Goal: Transaction & Acquisition: Purchase product/service

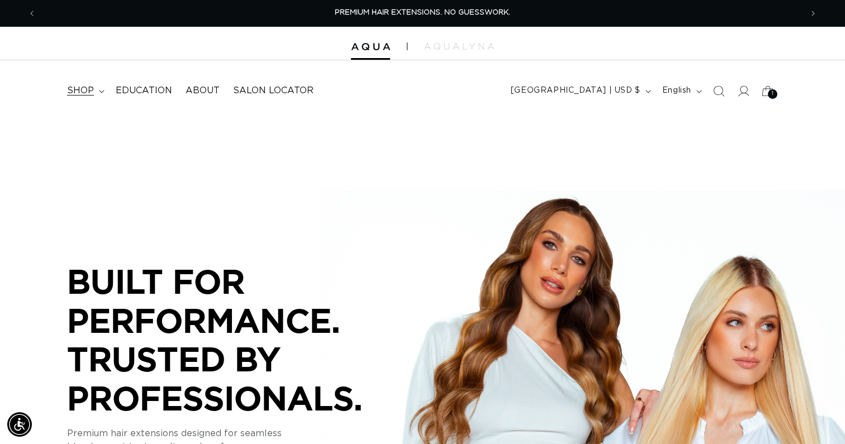
click at [94, 90] on summary "shop" at bounding box center [84, 90] width 49 height 25
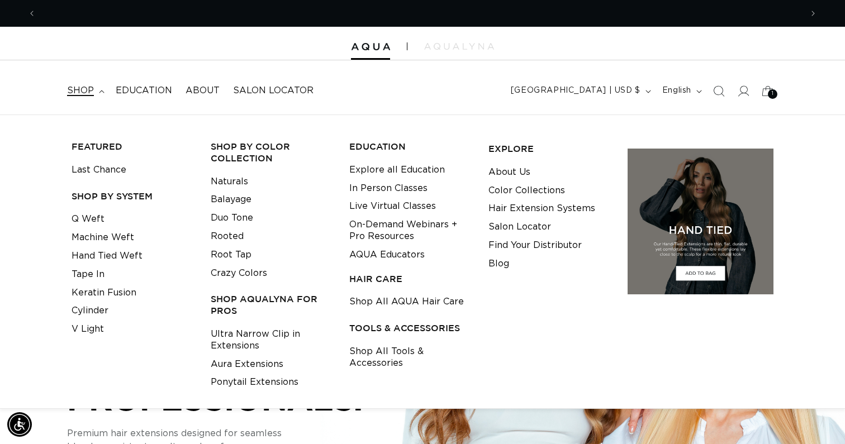
scroll to position [0, 766]
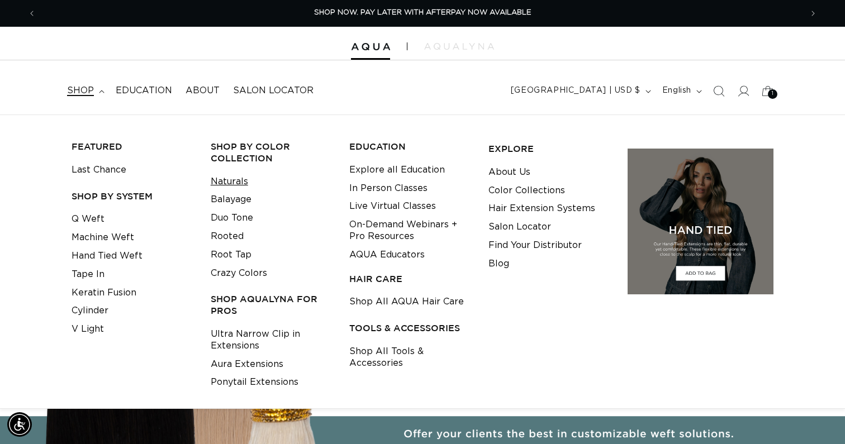
click at [229, 178] on link "Naturals" at bounding box center [229, 182] width 37 height 18
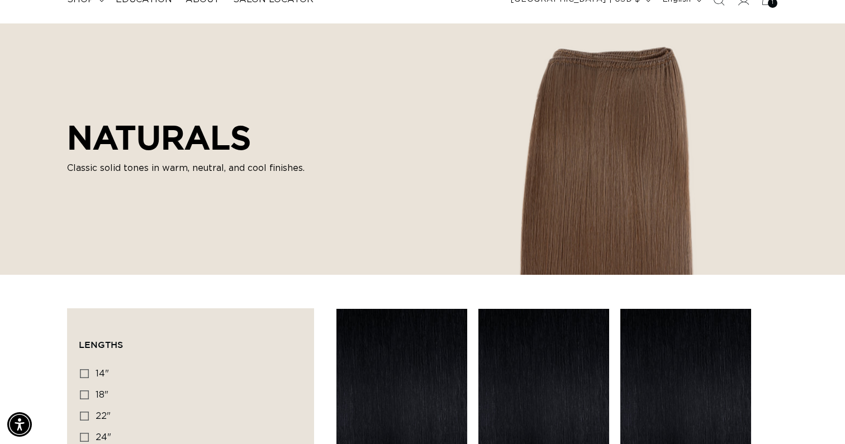
scroll to position [66, 0]
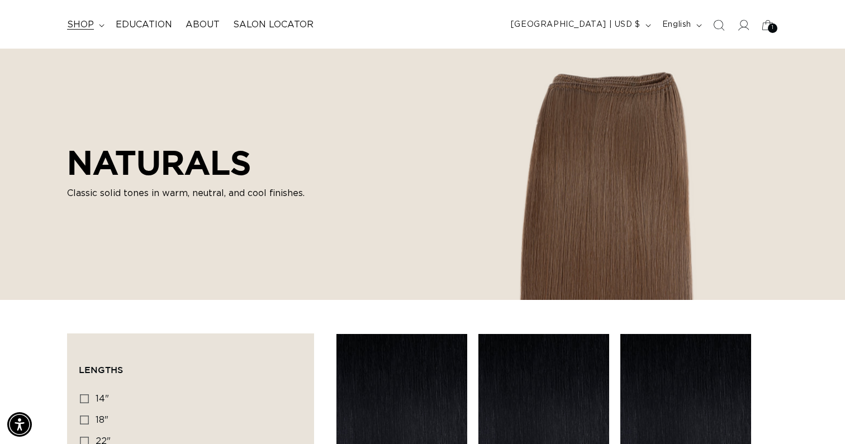
click at [78, 23] on span "shop" at bounding box center [80, 25] width 27 height 12
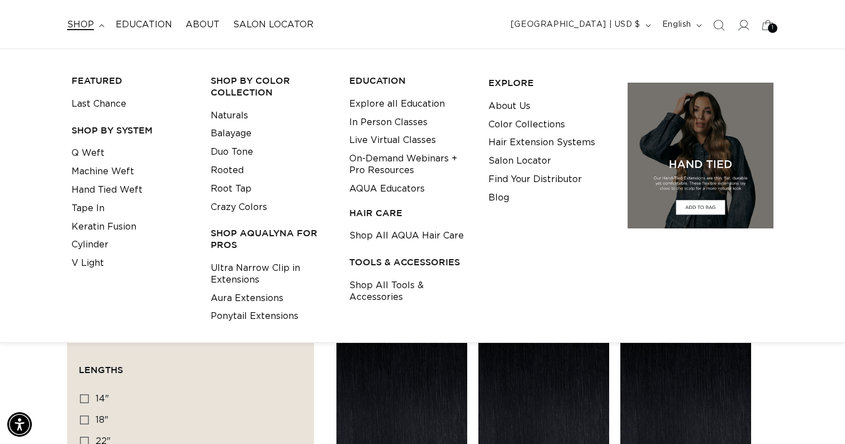
scroll to position [0, 1531]
click at [78, 23] on span "shop" at bounding box center [80, 25] width 27 height 12
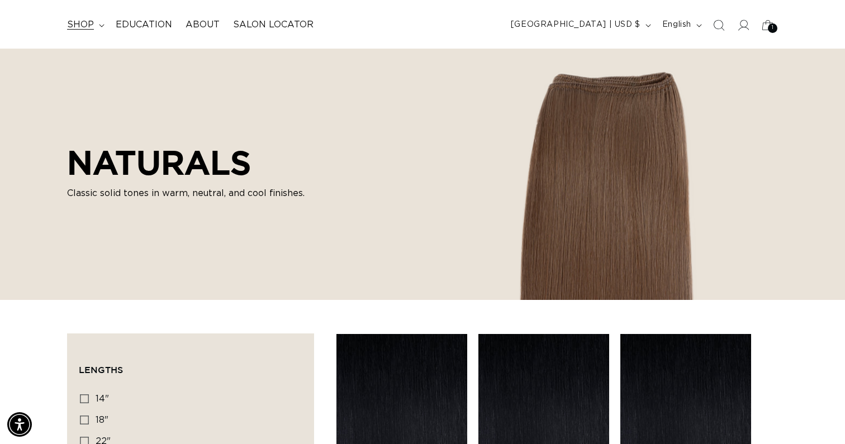
scroll to position [0, 0]
click at [78, 23] on span "shop" at bounding box center [80, 25] width 27 height 12
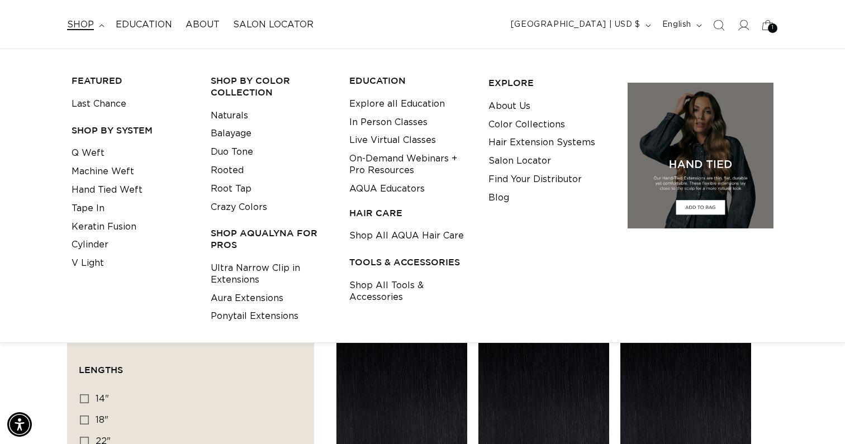
scroll to position [0, 766]
click at [96, 188] on link "Hand Tied Weft" at bounding box center [107, 190] width 71 height 18
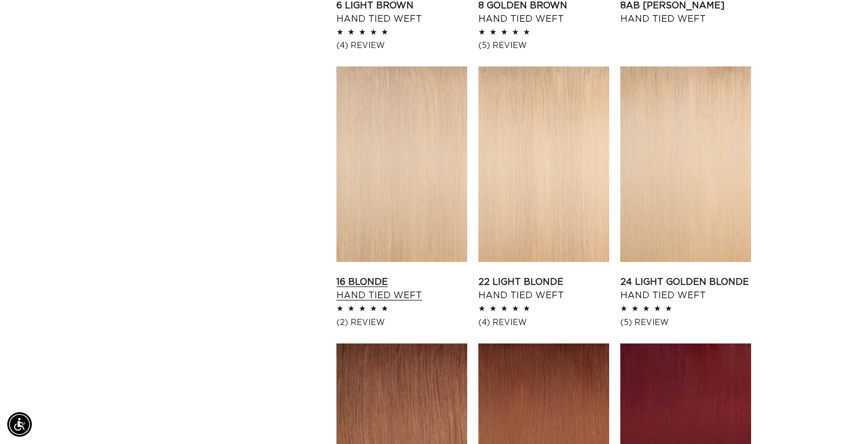
click at [400, 276] on link "16 Blonde Hand Tied Weft" at bounding box center [401, 289] width 131 height 27
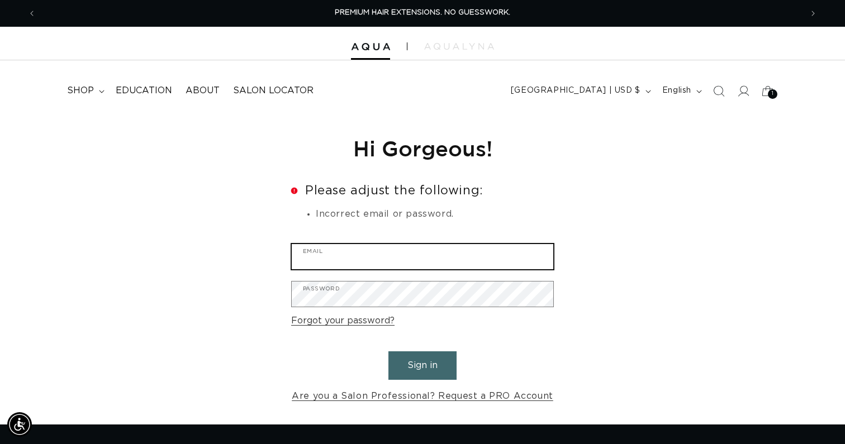
type input "aryanna@glasshouseindy.com"
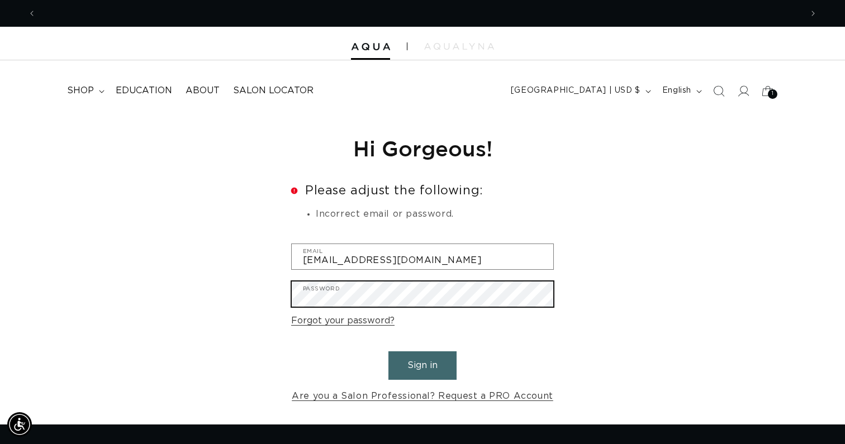
scroll to position [0, 766]
click at [423, 364] on button "Sign in" at bounding box center [422, 366] width 68 height 29
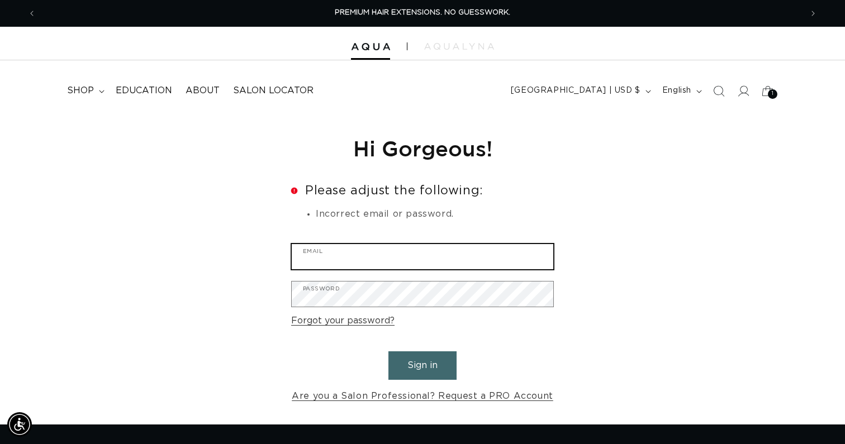
type input "[EMAIL_ADDRESS][DOMAIN_NAME]"
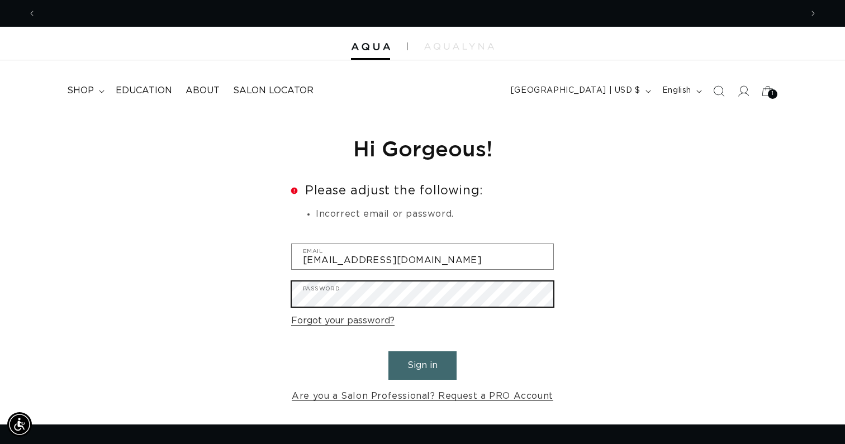
click at [423, 364] on button "Sign in" at bounding box center [422, 366] width 68 height 29
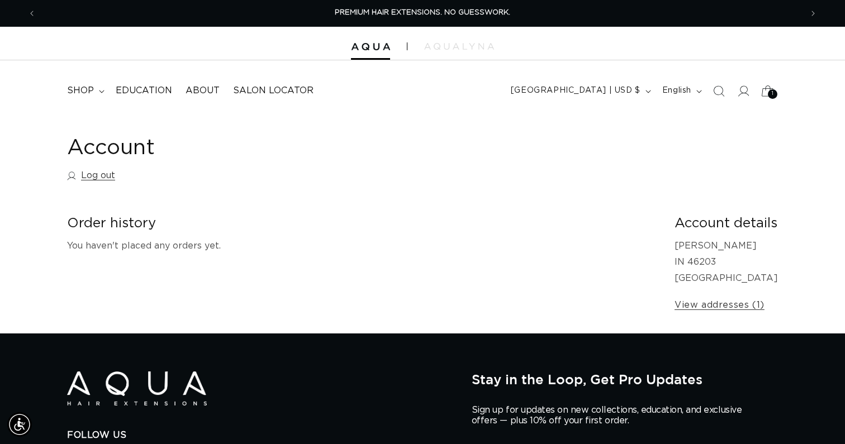
click at [774, 91] on span "1" at bounding box center [773, 94] width 2 height 10
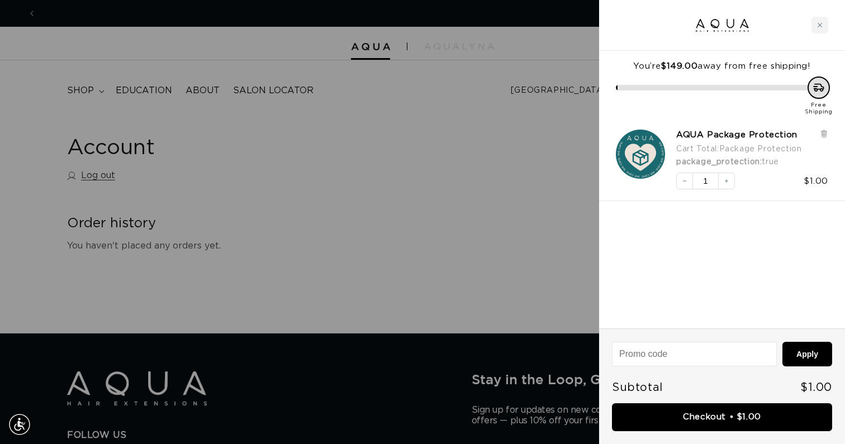
scroll to position [0, 766]
click at [818, 27] on div "Close cart" at bounding box center [820, 25] width 17 height 17
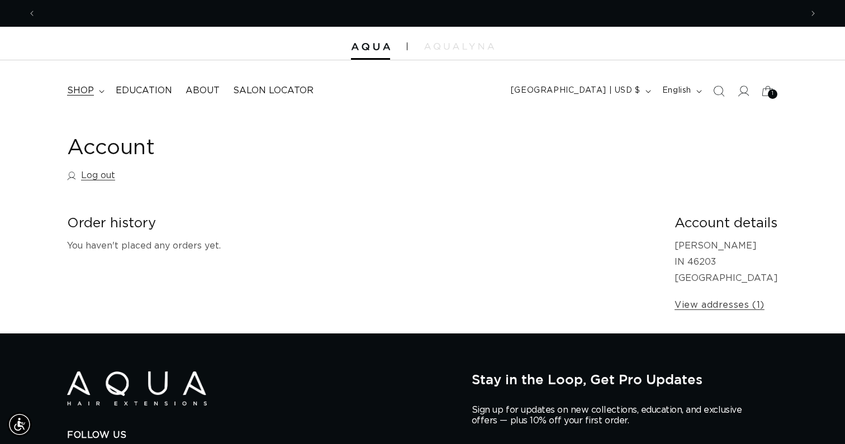
scroll to position [0, 1531]
click at [83, 92] on span "shop" at bounding box center [80, 91] width 27 height 12
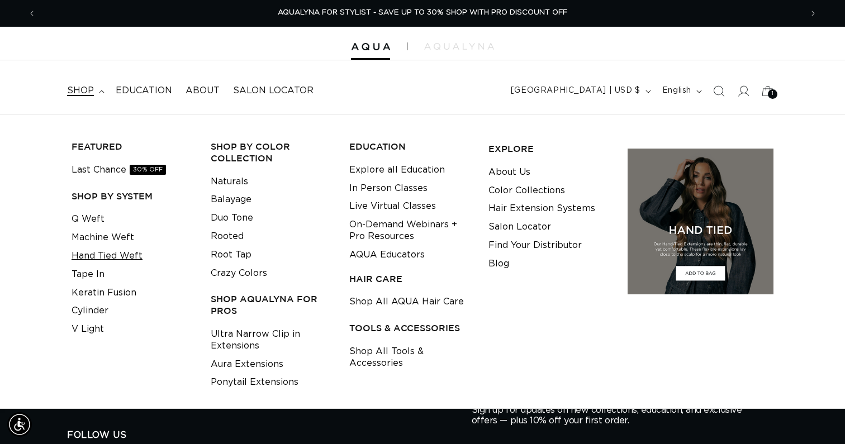
click at [91, 255] on link "Hand Tied Weft" at bounding box center [107, 256] width 71 height 18
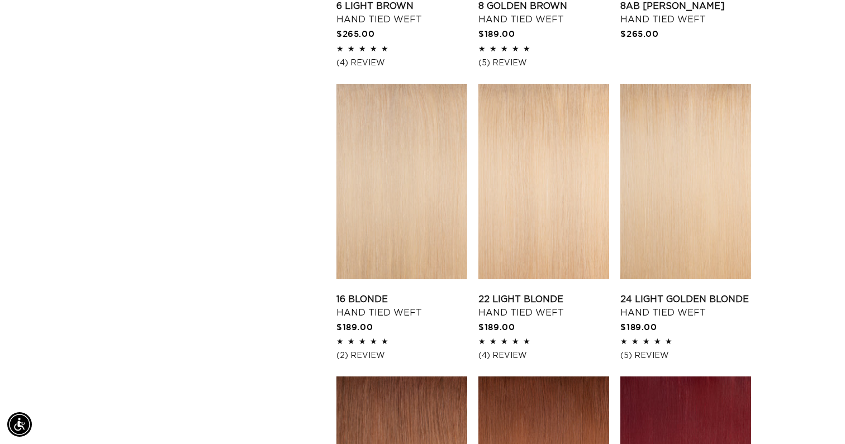
scroll to position [1225, 0]
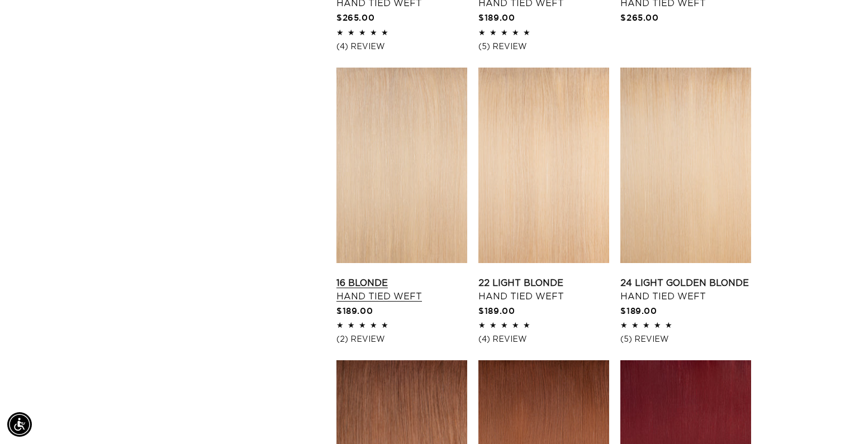
click at [424, 277] on link "16 Blonde Hand Tied Weft" at bounding box center [401, 290] width 131 height 27
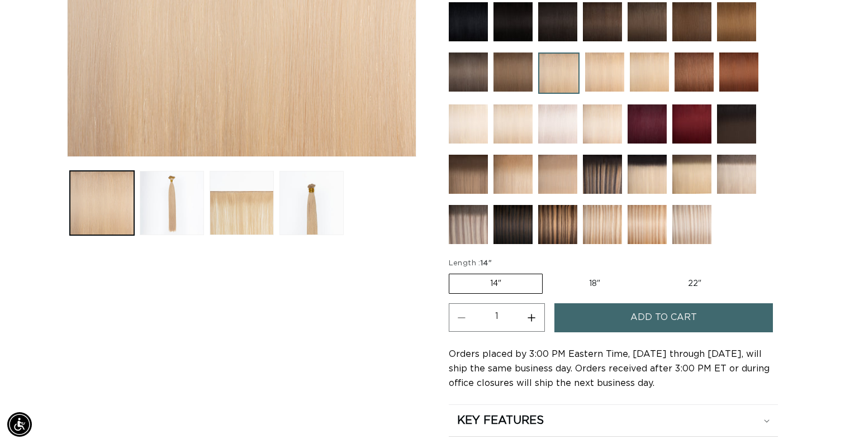
scroll to position [438, 0]
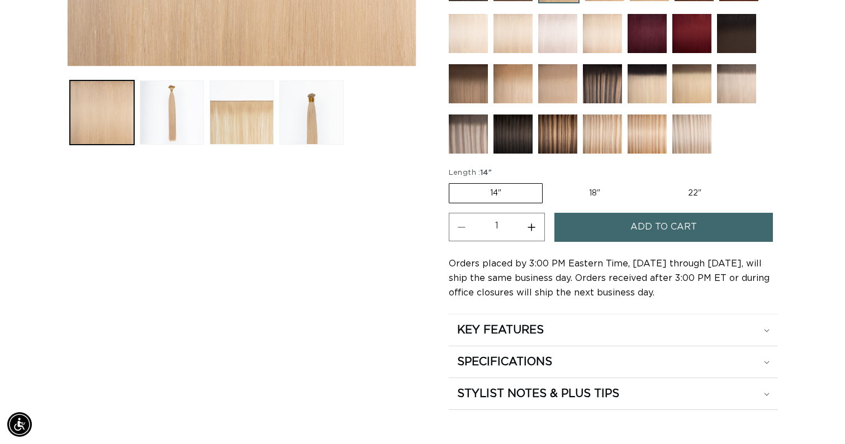
click at [591, 185] on label "18" Variant sold out or unavailable" at bounding box center [594, 193] width 93 height 19
click at [549, 182] on input "18" Variant sold out or unavailable" at bounding box center [548, 181] width 1 height 1
radio input "true"
click at [603, 230] on button "Add to cart" at bounding box center [663, 227] width 219 height 29
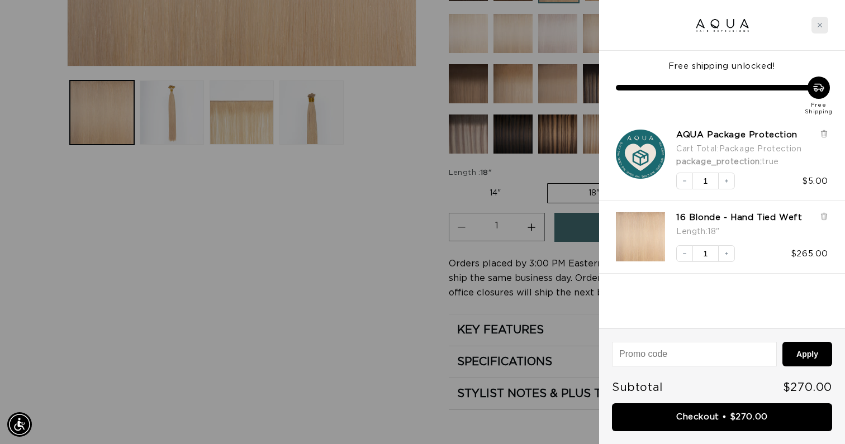
click at [817, 29] on div "Close cart" at bounding box center [820, 25] width 17 height 17
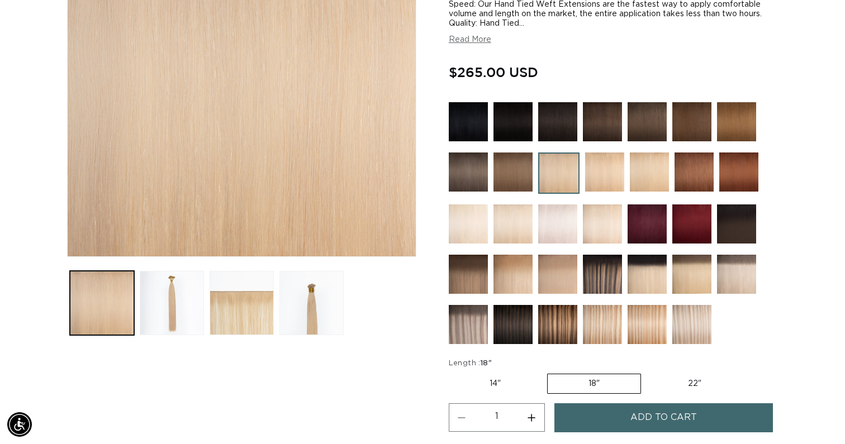
scroll to position [250, 0]
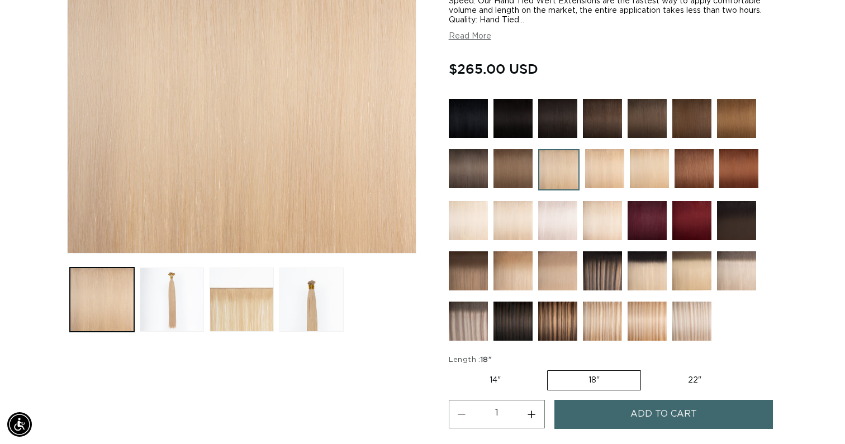
click at [505, 112] on img at bounding box center [513, 118] width 39 height 39
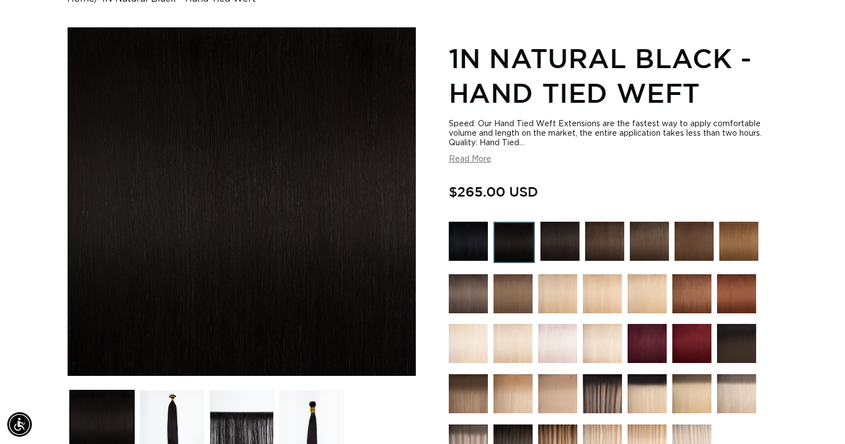
scroll to position [146, 0]
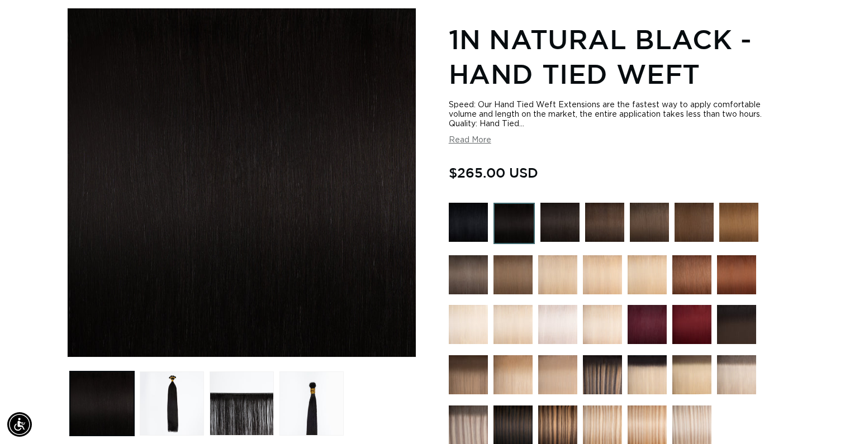
click at [477, 227] on img at bounding box center [468, 222] width 39 height 39
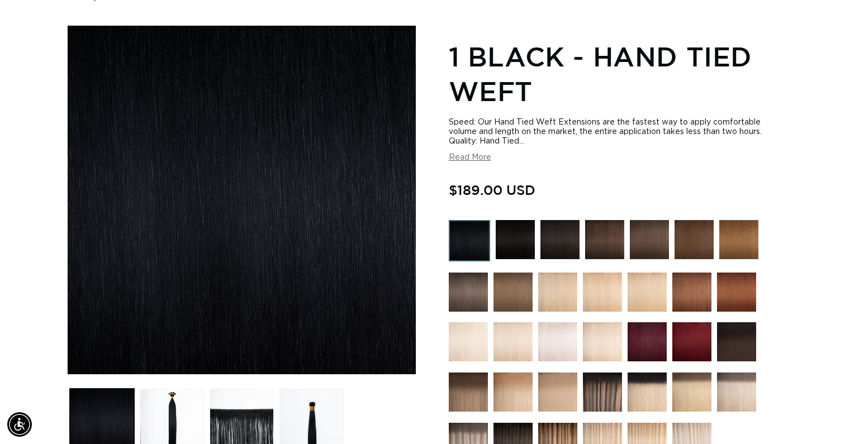
scroll to position [132, 0]
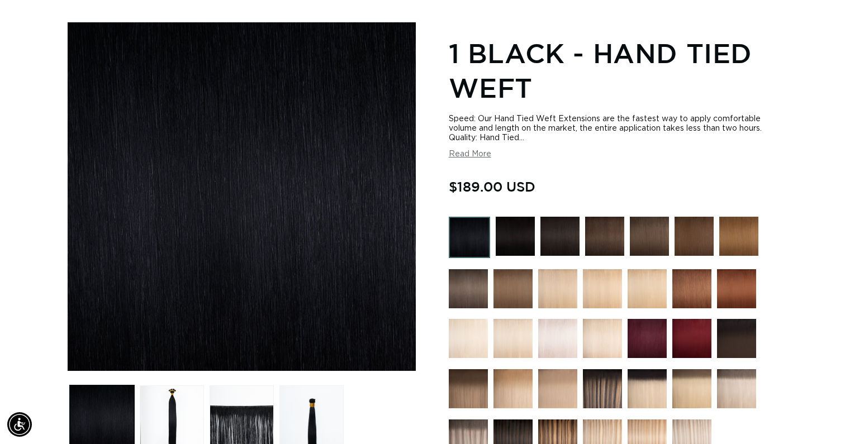
click at [534, 239] on img at bounding box center [515, 236] width 39 height 39
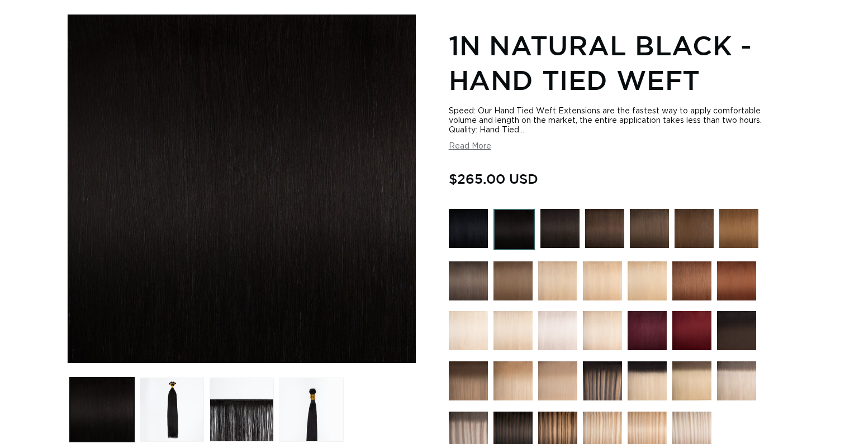
scroll to position [163, 0]
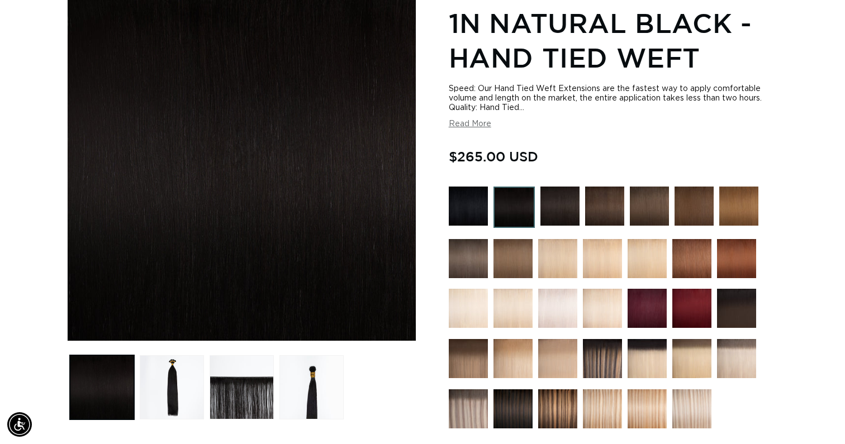
click at [557, 216] on img at bounding box center [559, 206] width 39 height 39
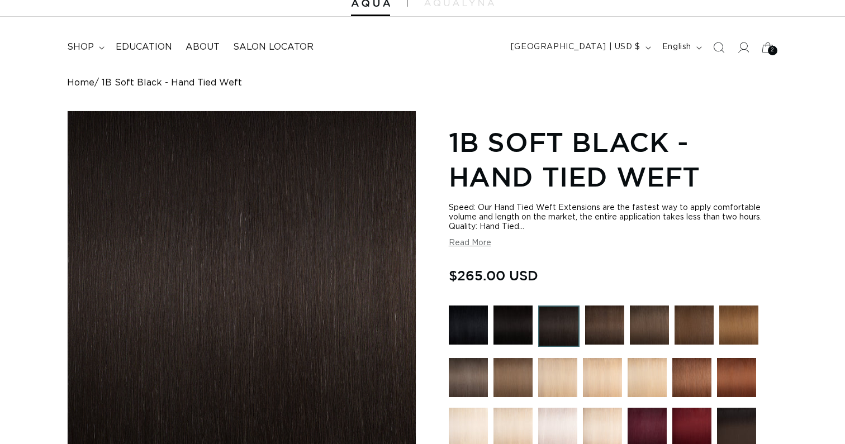
scroll to position [56, 0]
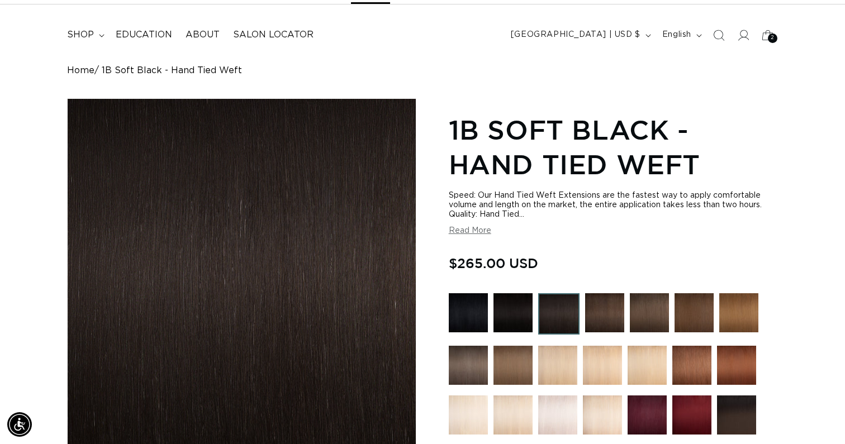
click at [511, 317] on img at bounding box center [513, 312] width 39 height 39
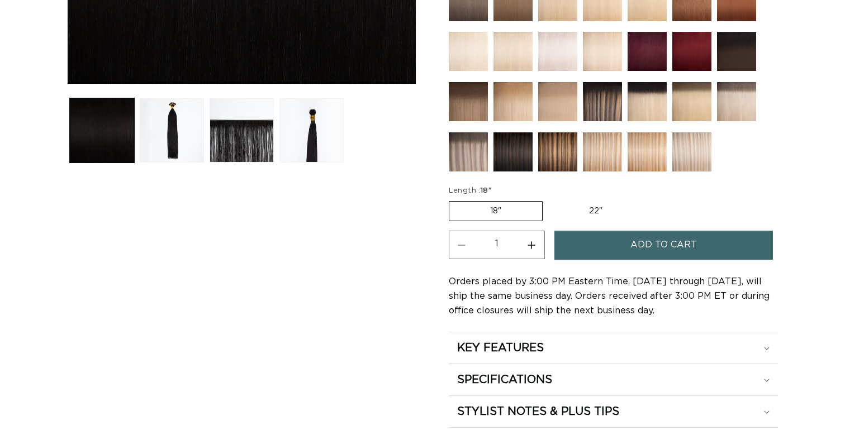
scroll to position [423, 0]
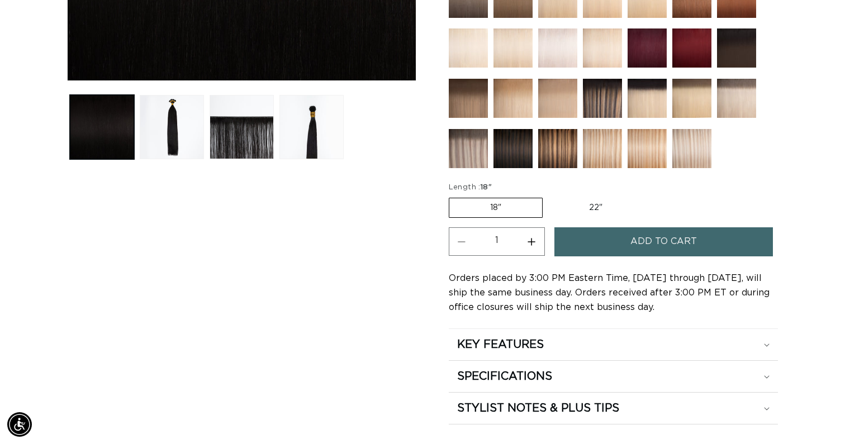
click at [602, 244] on button "Add to cart" at bounding box center [663, 241] width 219 height 29
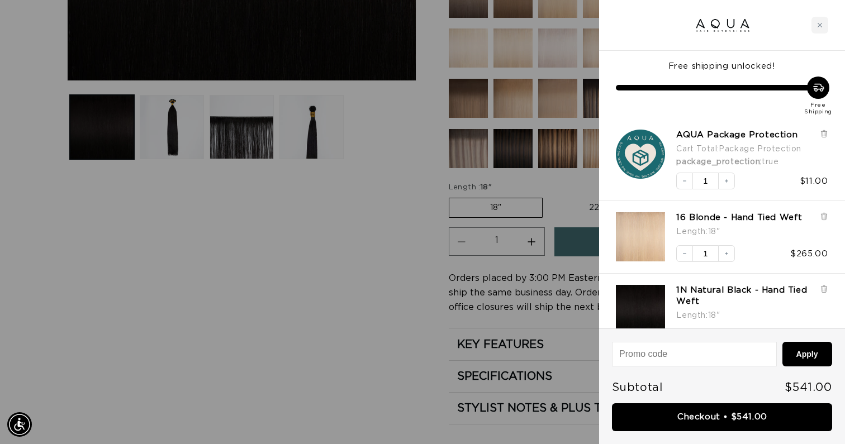
scroll to position [0, 1531]
click at [423, 311] on div at bounding box center [422, 222] width 845 height 444
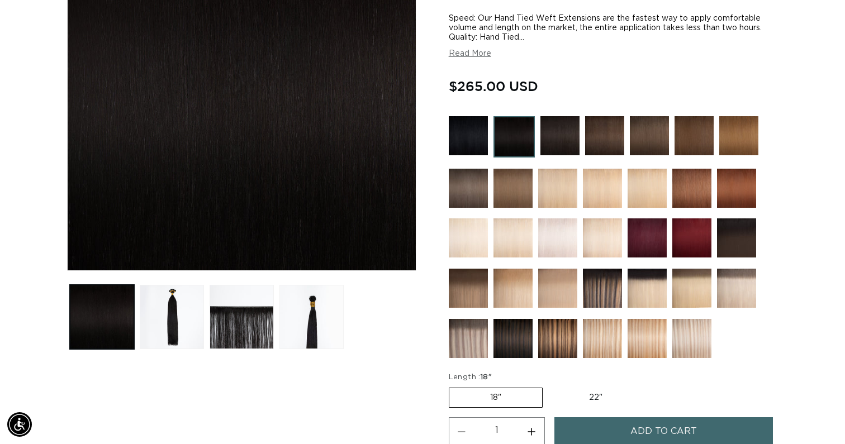
scroll to position [0, 0]
click at [567, 137] on img at bounding box center [559, 135] width 39 height 39
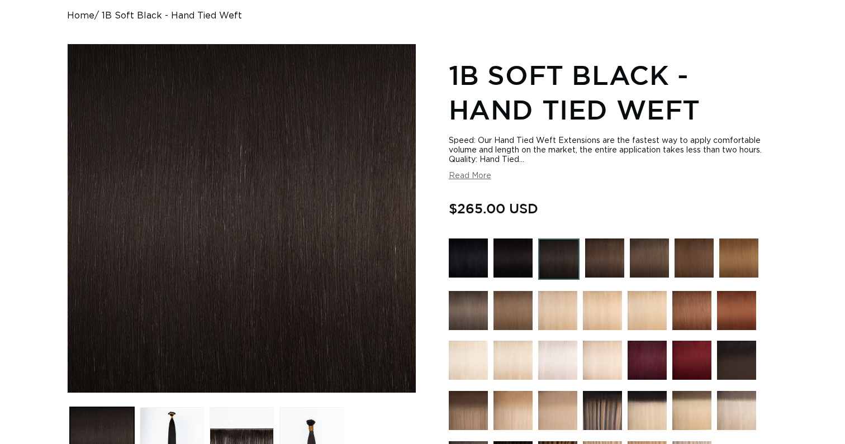
scroll to position [113, 0]
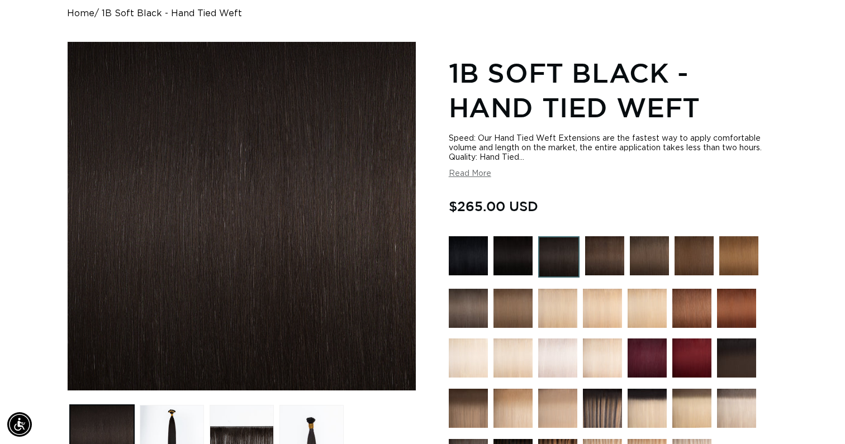
click at [599, 258] on img at bounding box center [604, 255] width 39 height 39
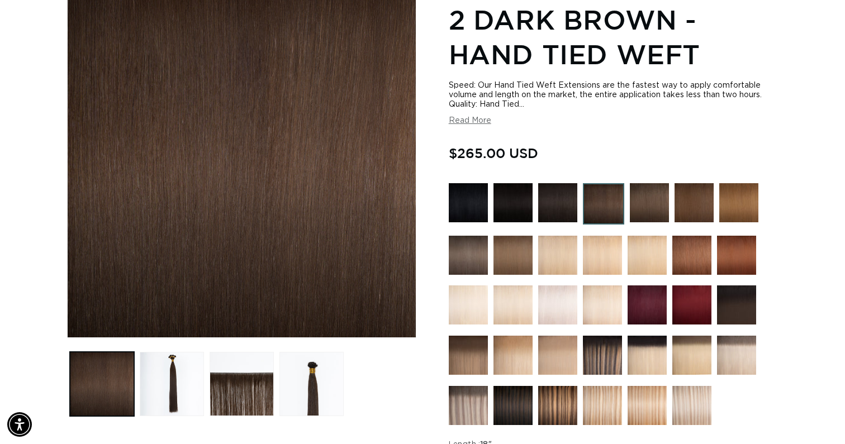
scroll to position [171, 0]
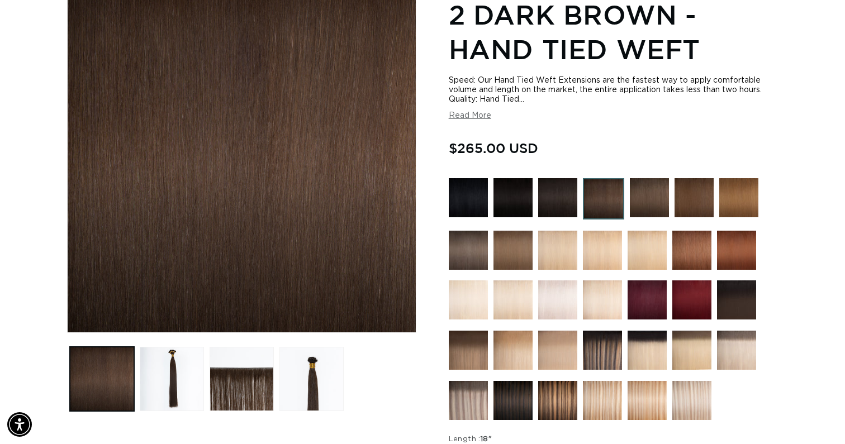
click at [473, 253] on img at bounding box center [468, 250] width 39 height 39
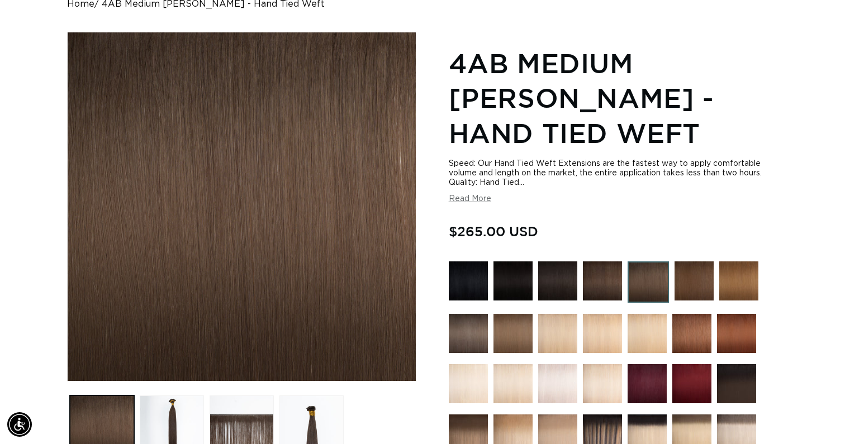
click at [603, 287] on img at bounding box center [602, 281] width 39 height 39
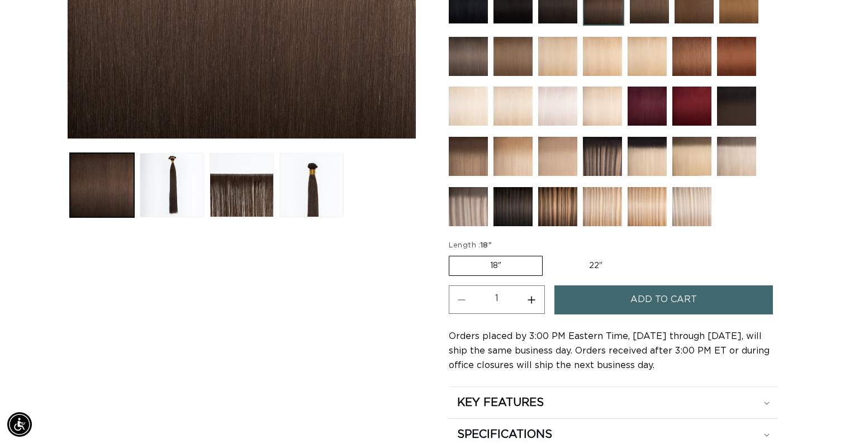
scroll to position [374, 0]
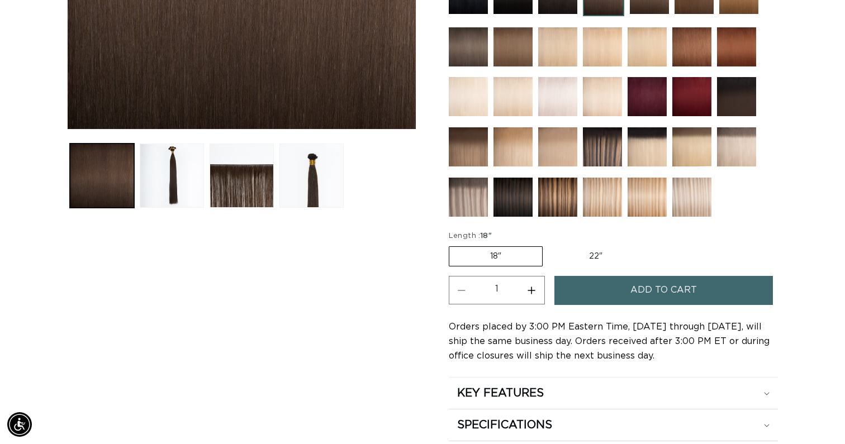
click at [580, 260] on label "22" Variant sold out or unavailable" at bounding box center [595, 256] width 95 height 19
click at [549, 245] on input "22" Variant sold out or unavailable" at bounding box center [548, 244] width 1 height 1
radio input "true"
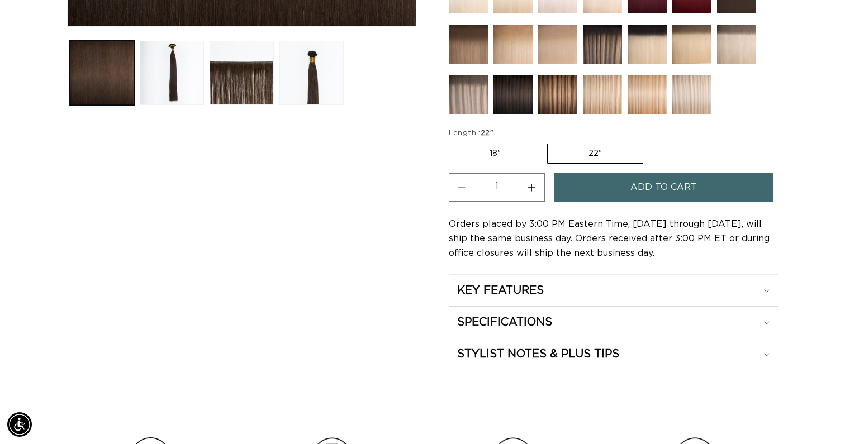
click at [620, 187] on button "Add to cart" at bounding box center [663, 187] width 219 height 29
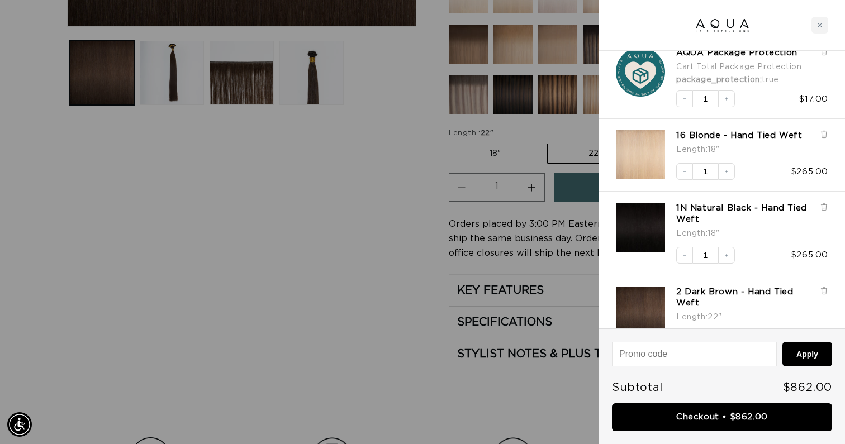
scroll to position [0, 766]
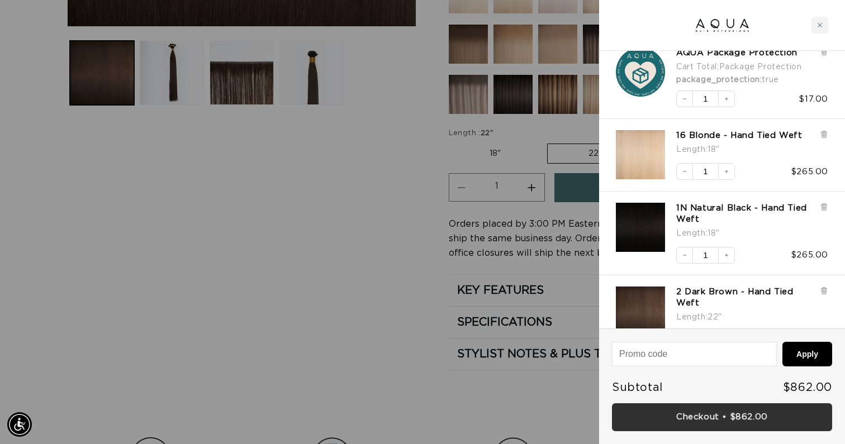
click at [741, 429] on link "Checkout • $862.00" at bounding box center [722, 418] width 220 height 29
